Goal: Transaction & Acquisition: Purchase product/service

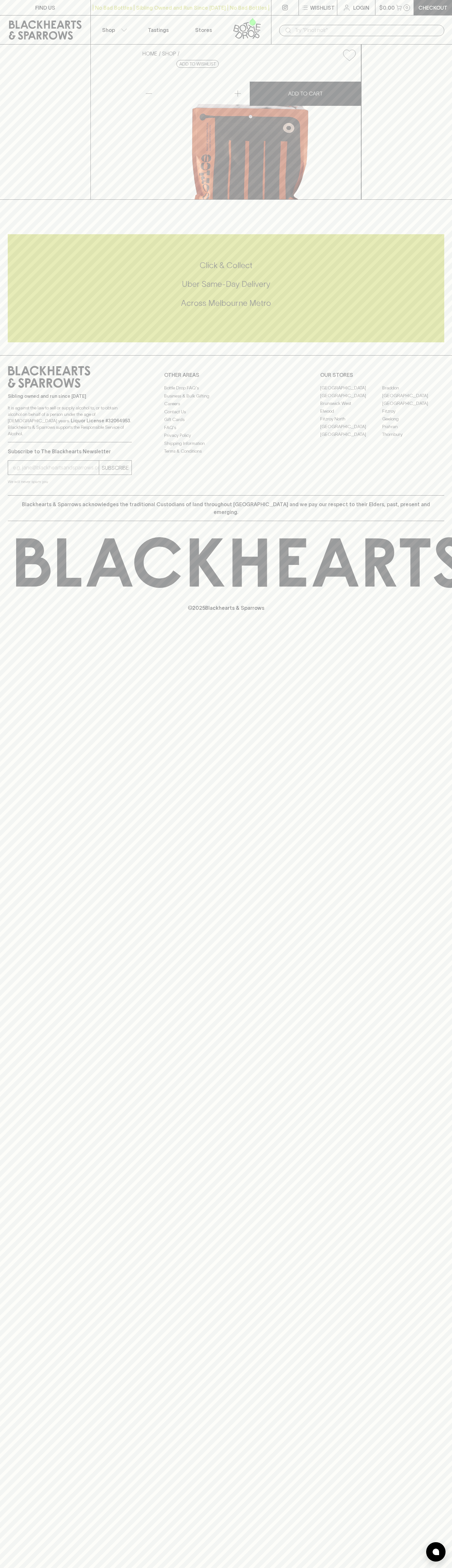
click at [58, 23] on icon at bounding box center [45, 30] width 81 height 19
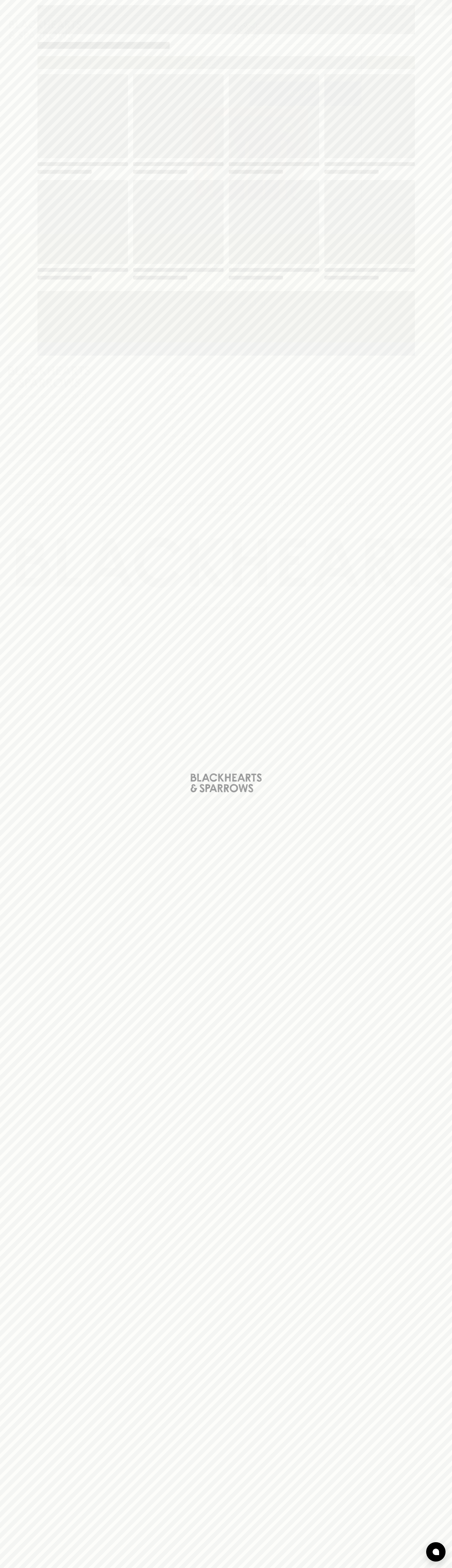
click at [433, 56] on div "Loading" at bounding box center [226, 784] width 452 height 1568
click at [170, 1567] on html "FIND US | No Bad Bottles | Sibling Owned and Run Since 2006 | No Bad Bottles | …" at bounding box center [226, 784] width 452 height 1568
click at [29, 1065] on div "Loading" at bounding box center [226, 784] width 452 height 1568
